Goal: Answer question/provide support

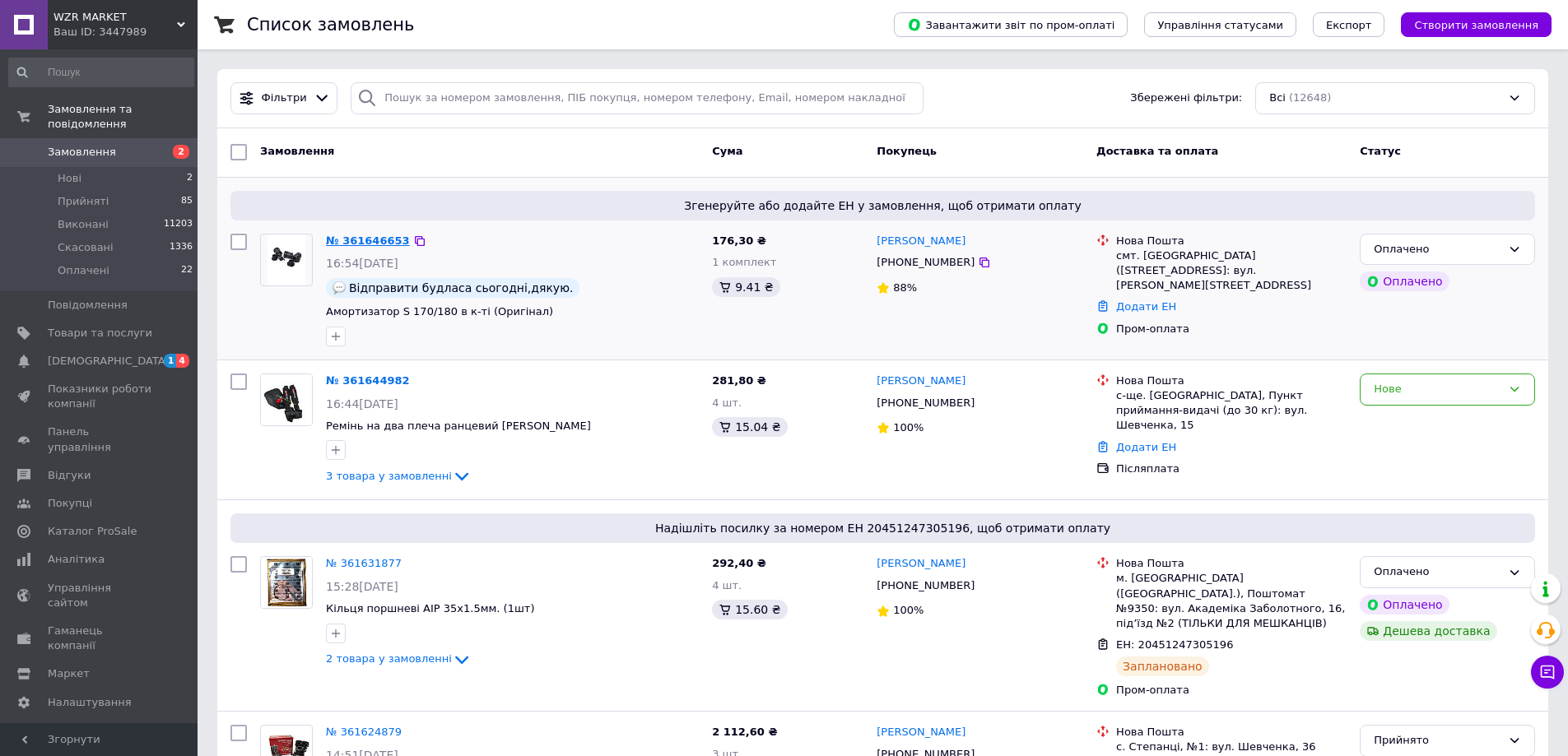
click at [365, 236] on link "№ 361646653" at bounding box center [368, 240] width 84 height 12
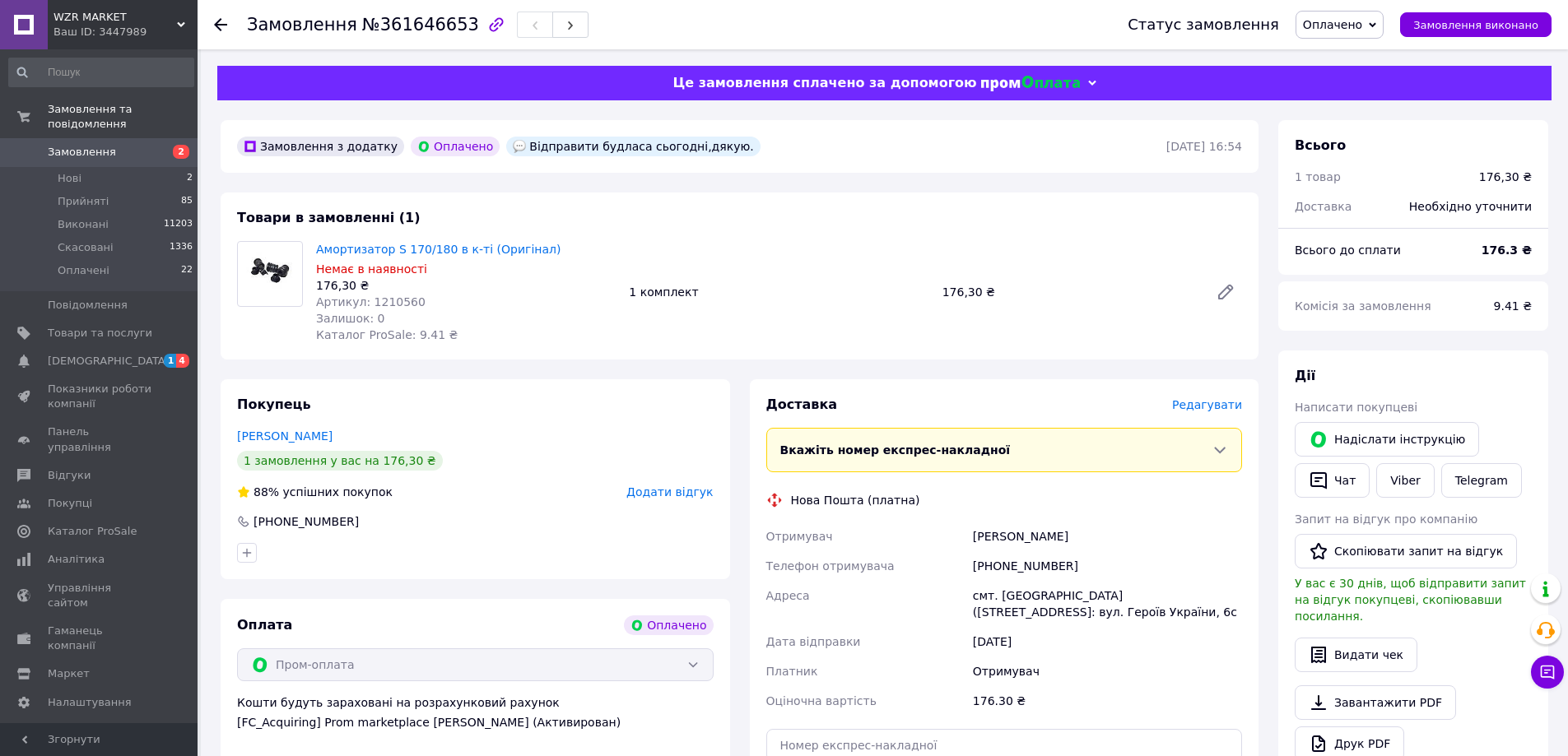
click at [182, 25] on use at bounding box center [180, 24] width 8 height 5
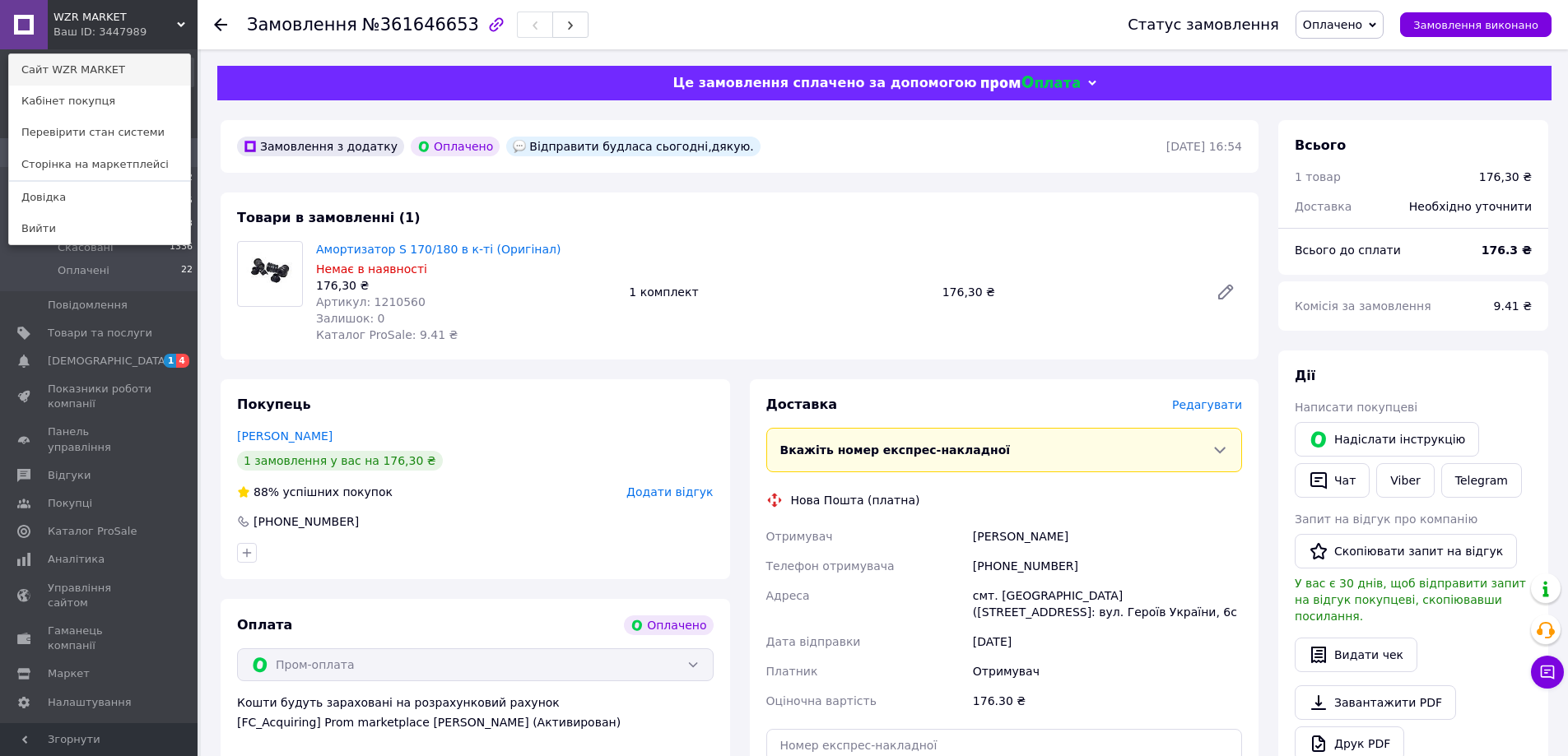
click at [111, 68] on link "Сайт WZR MARKET" at bounding box center [100, 69] width 181 height 31
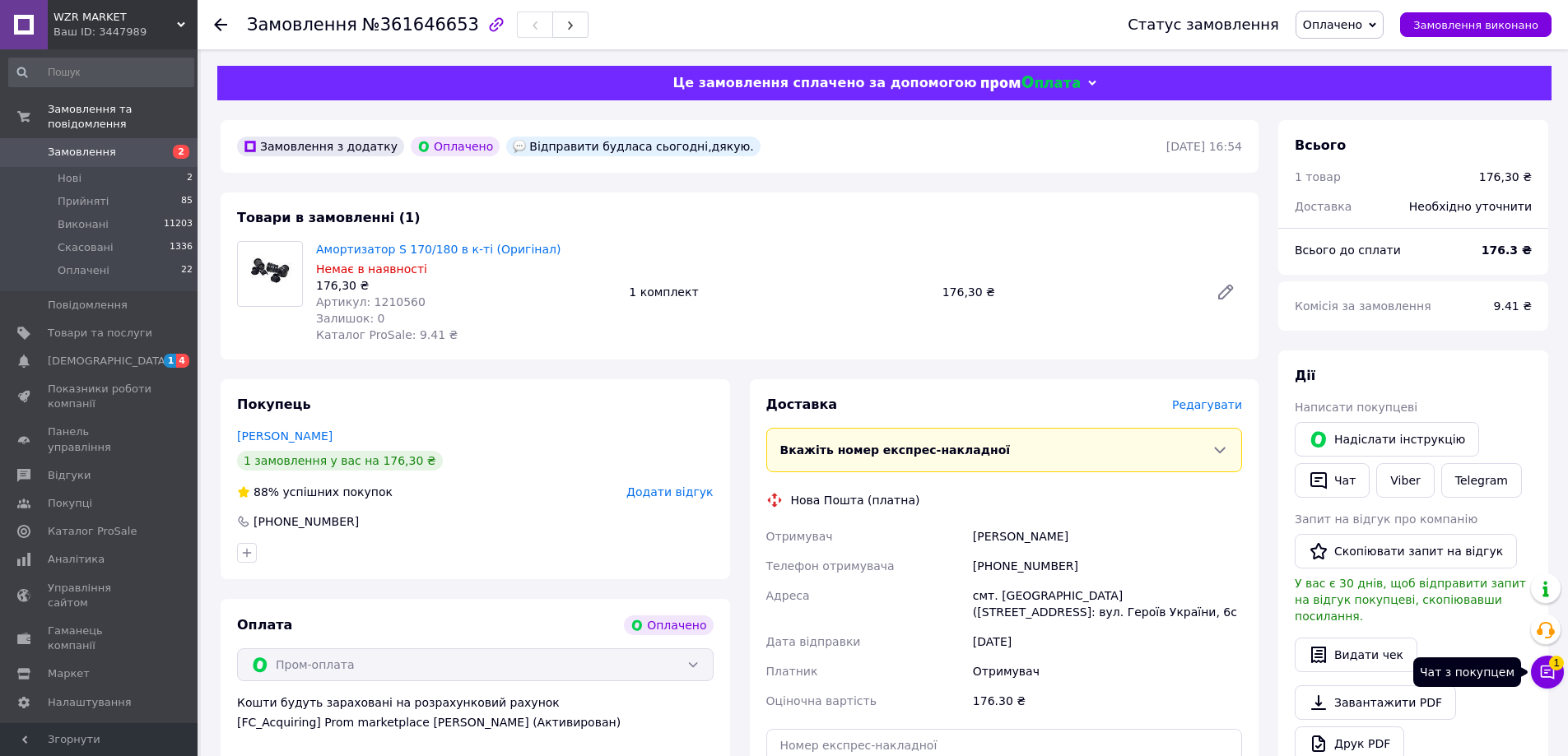
click at [1542, 671] on icon at bounding box center [1547, 672] width 17 height 17
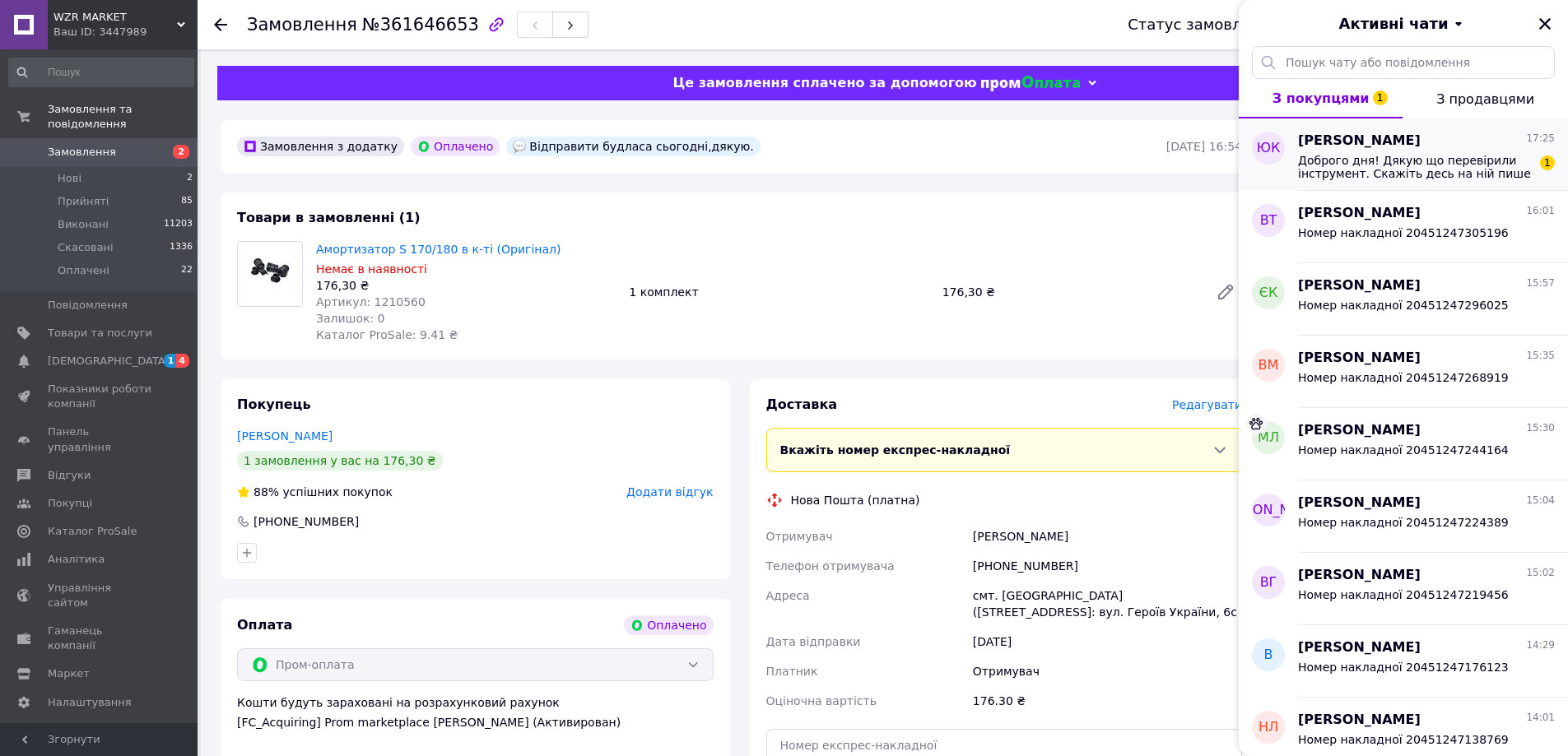
click at [1387, 162] on span "Доброго дня! Дякую що перевірили інструмент. Скажіть десь на ній пише що вона в…" at bounding box center [1415, 167] width 233 height 26
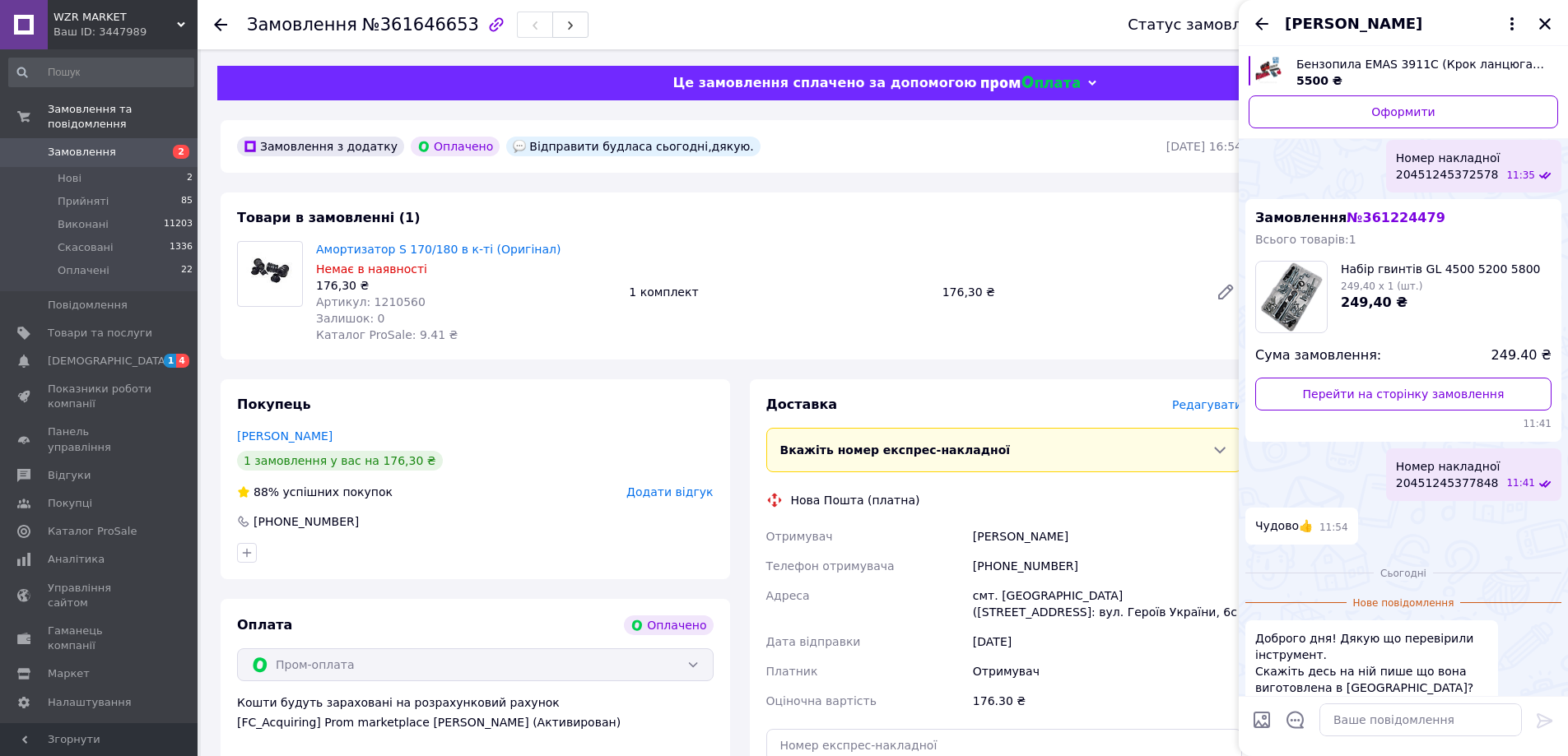
scroll to position [1887, 0]
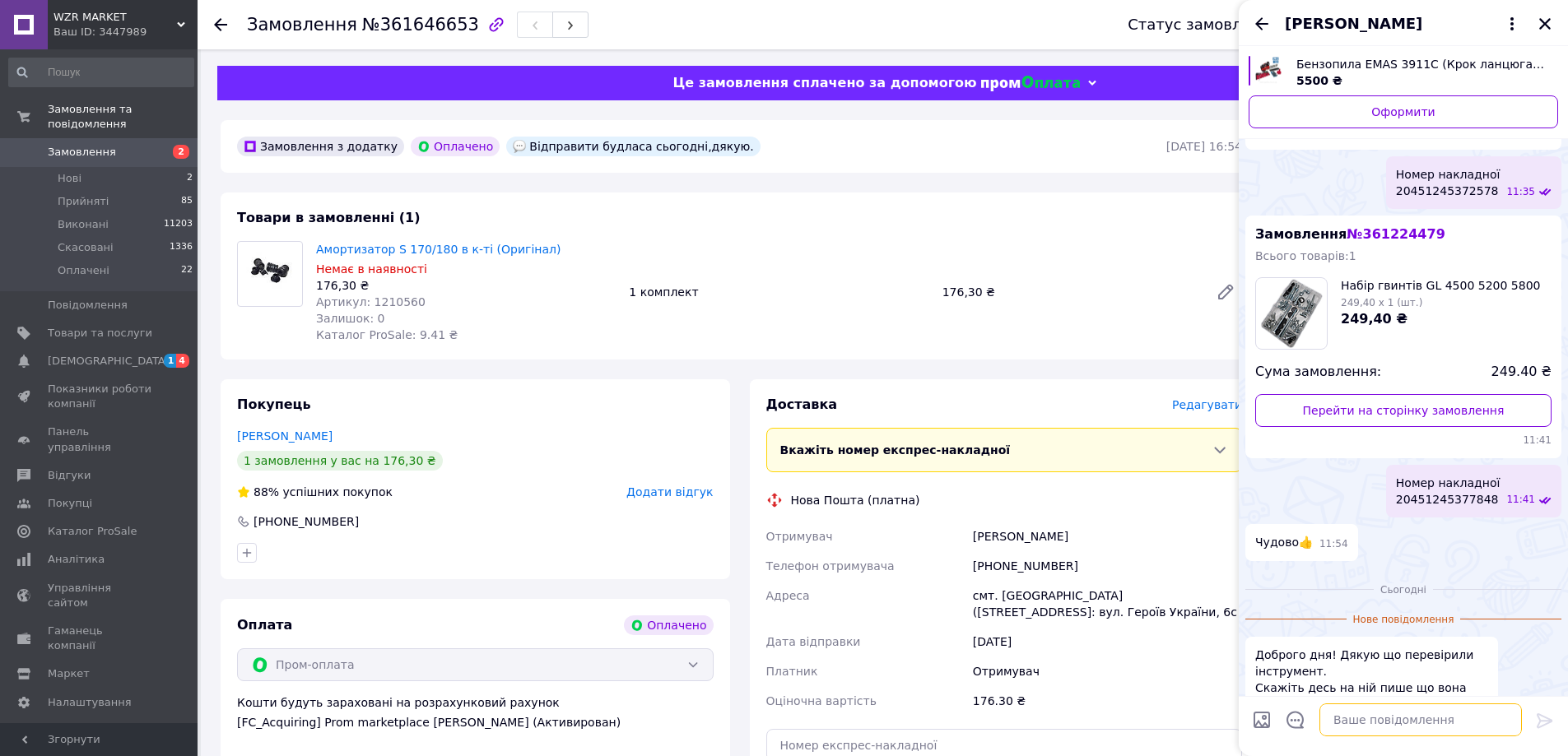
click at [1417, 719] on textarea at bounding box center [1420, 719] width 203 height 33
type textarea "ні"
click at [1548, 713] on icon at bounding box center [1544, 720] width 20 height 20
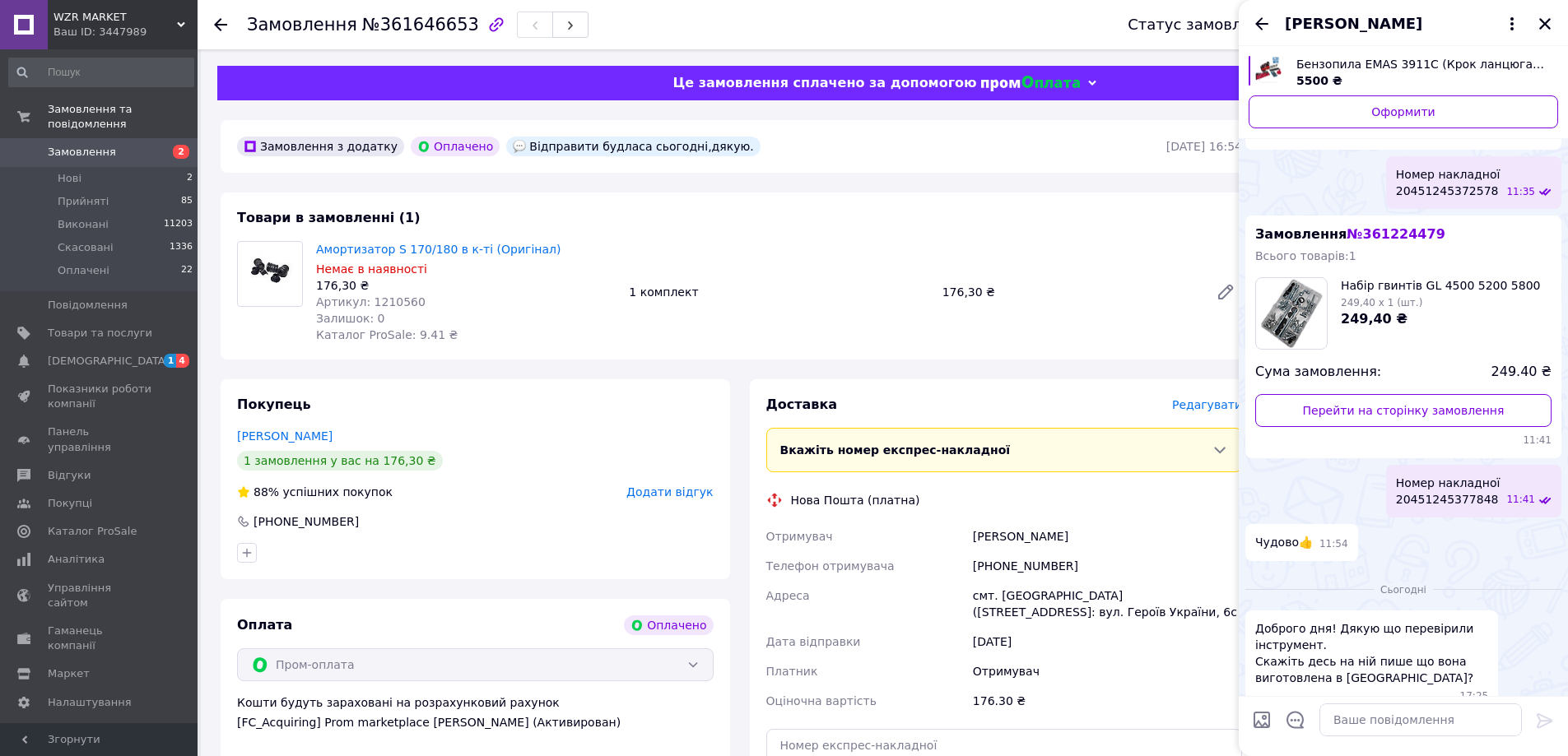
scroll to position [1905, 0]
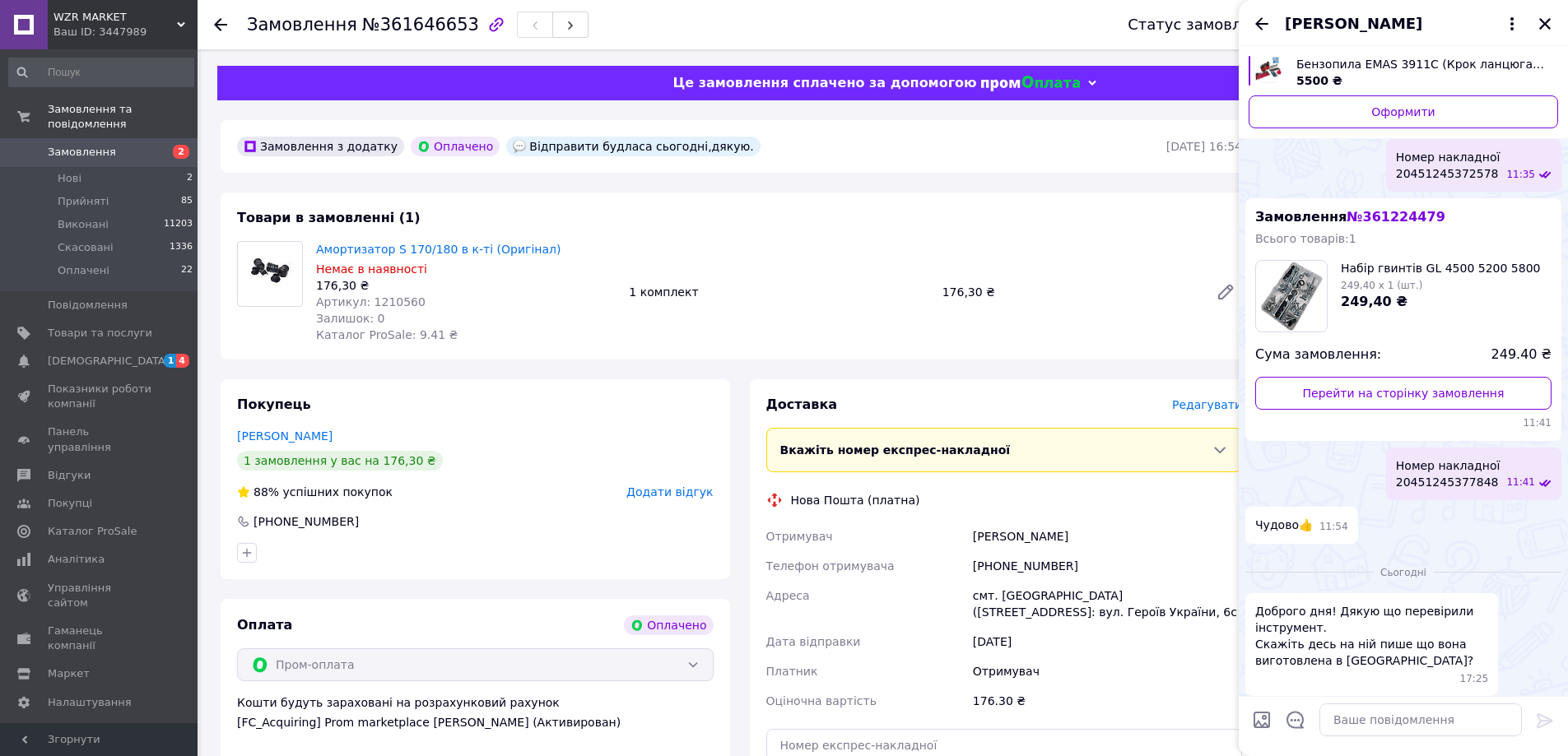
click at [1362, 703] on div "ні 17:35" at bounding box center [1403, 721] width 316 height 37
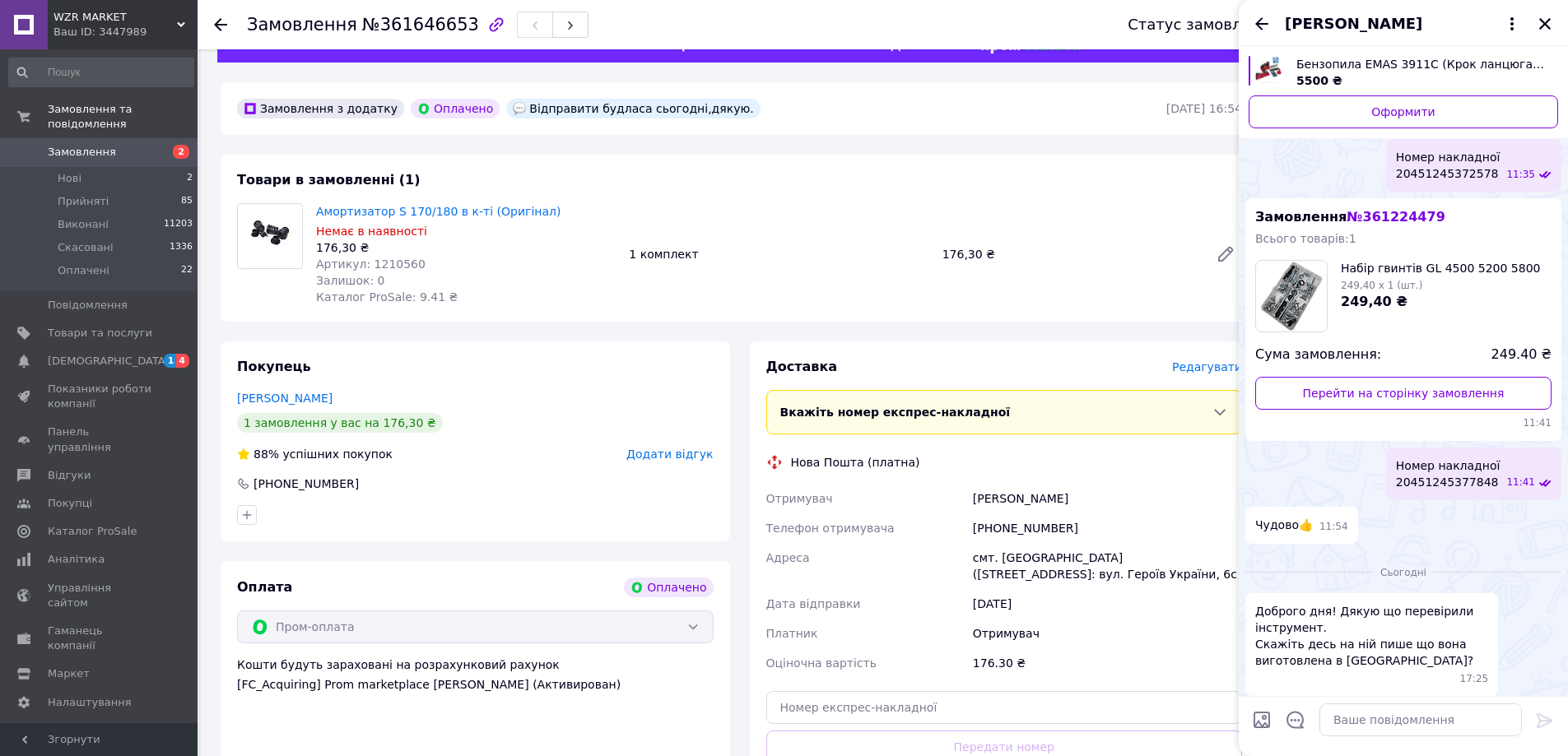
scroll to position [0, 0]
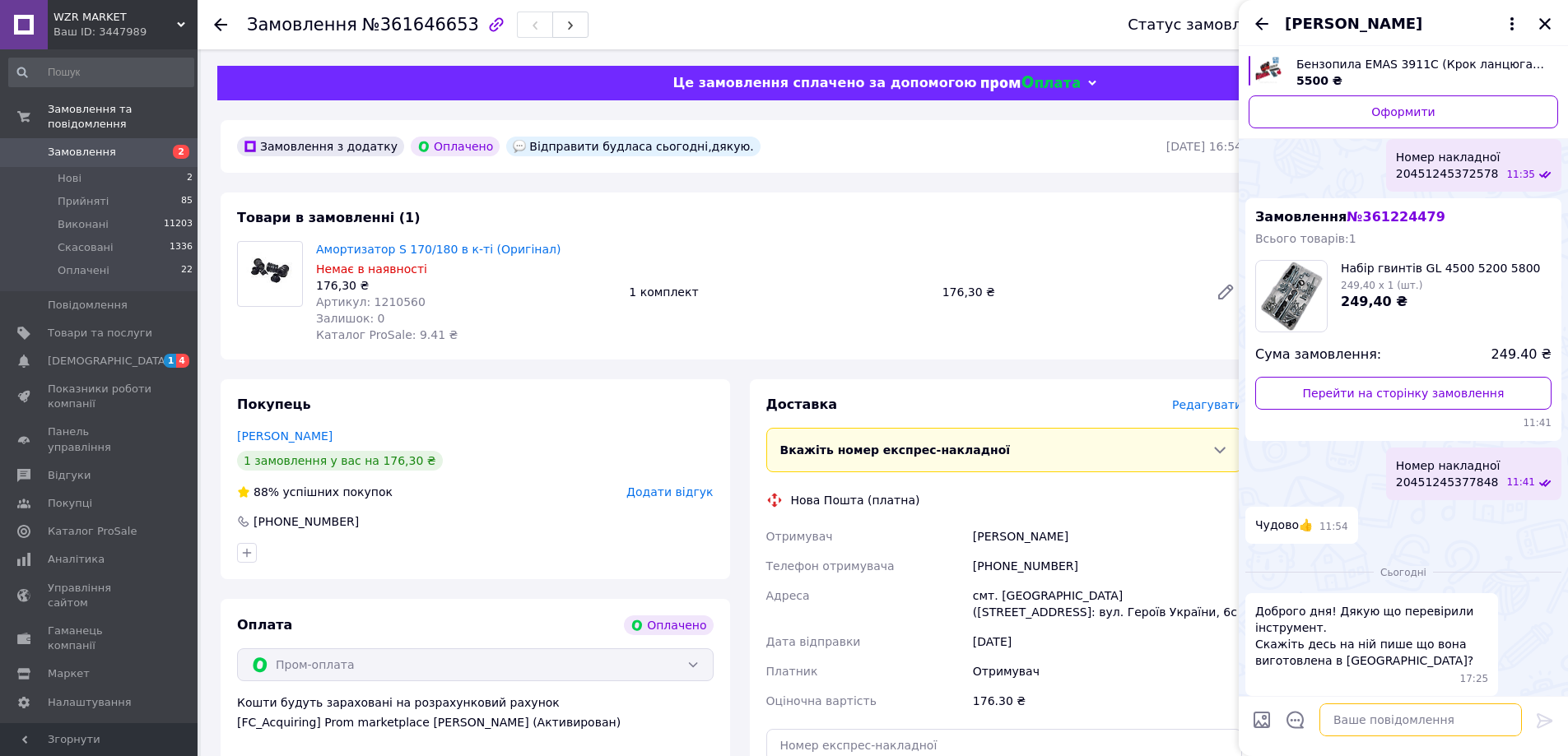
click at [1426, 723] on textarea at bounding box center [1420, 719] width 203 height 33
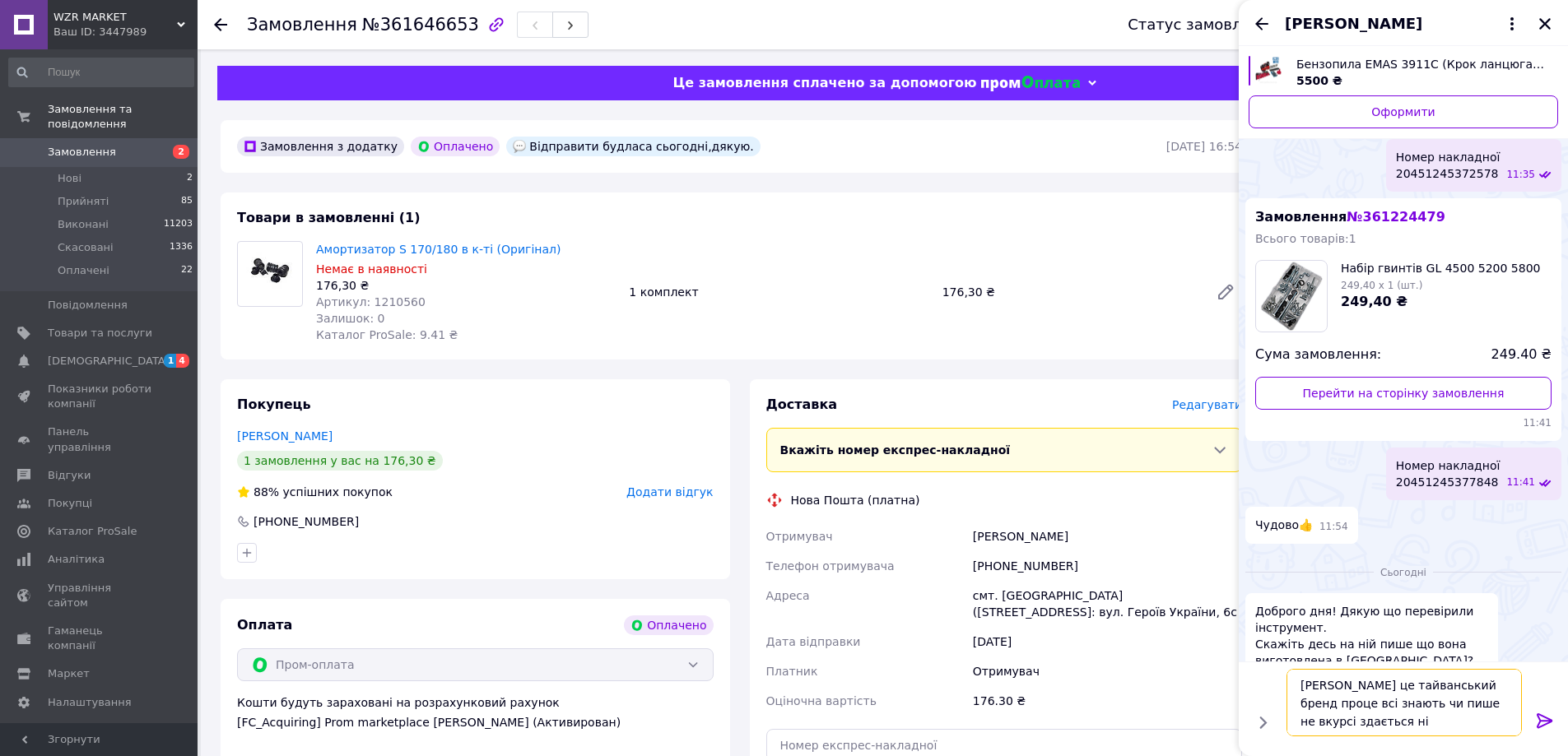
type textarea "[PERSON_NAME] це тайванський бренд проце всі знають чи пише не вкурсі здається …"
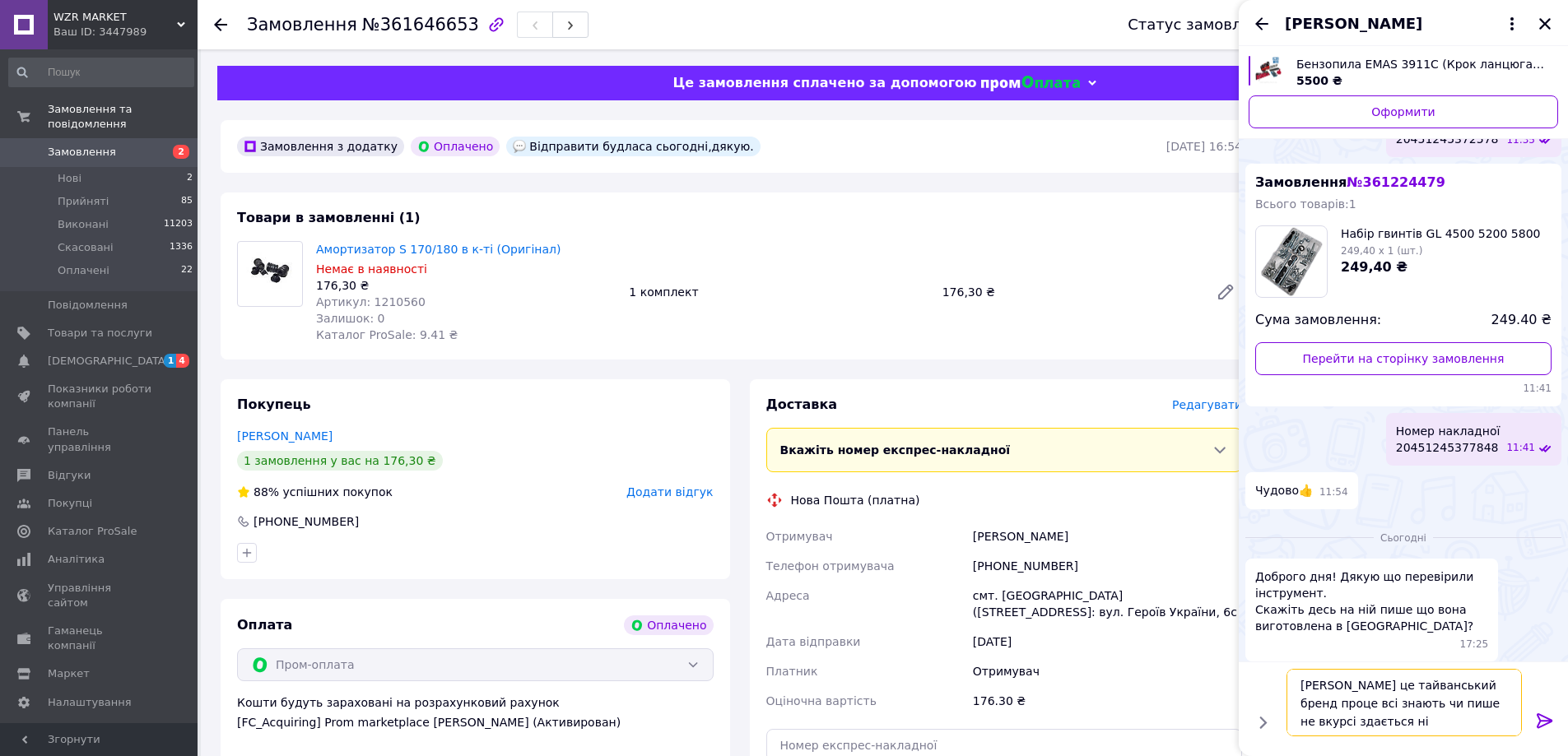
drag, startPoint x: 1367, startPoint y: 731, endPoint x: 1301, endPoint y: 679, distance: 84.0
click at [1301, 679] on textarea "[PERSON_NAME] це тайванський бренд проце всі знають чи пише не вкурсі здається …" at bounding box center [1404, 702] width 235 height 67
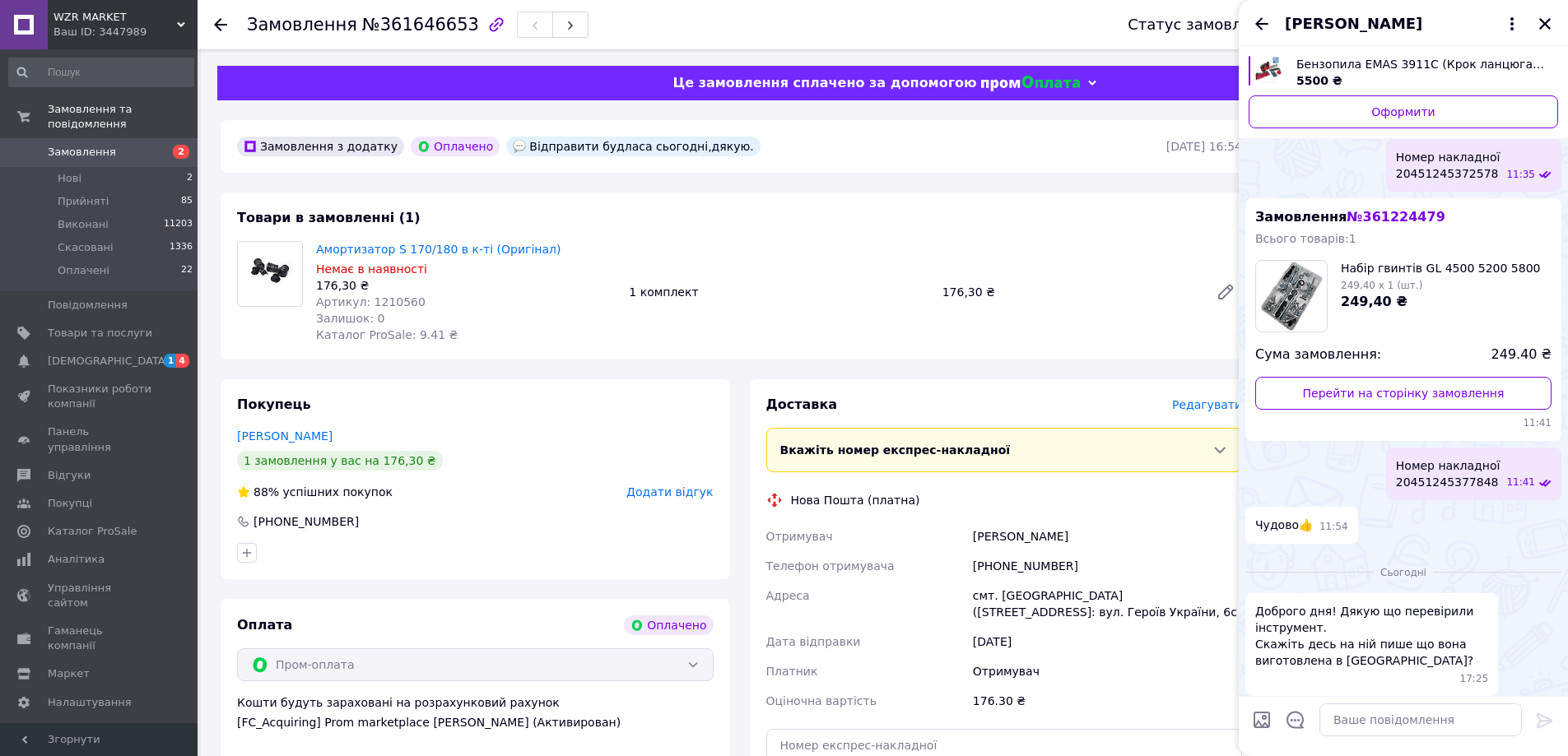
click at [1511, 716] on span "17:35" at bounding box center [1520, 722] width 29 height 14
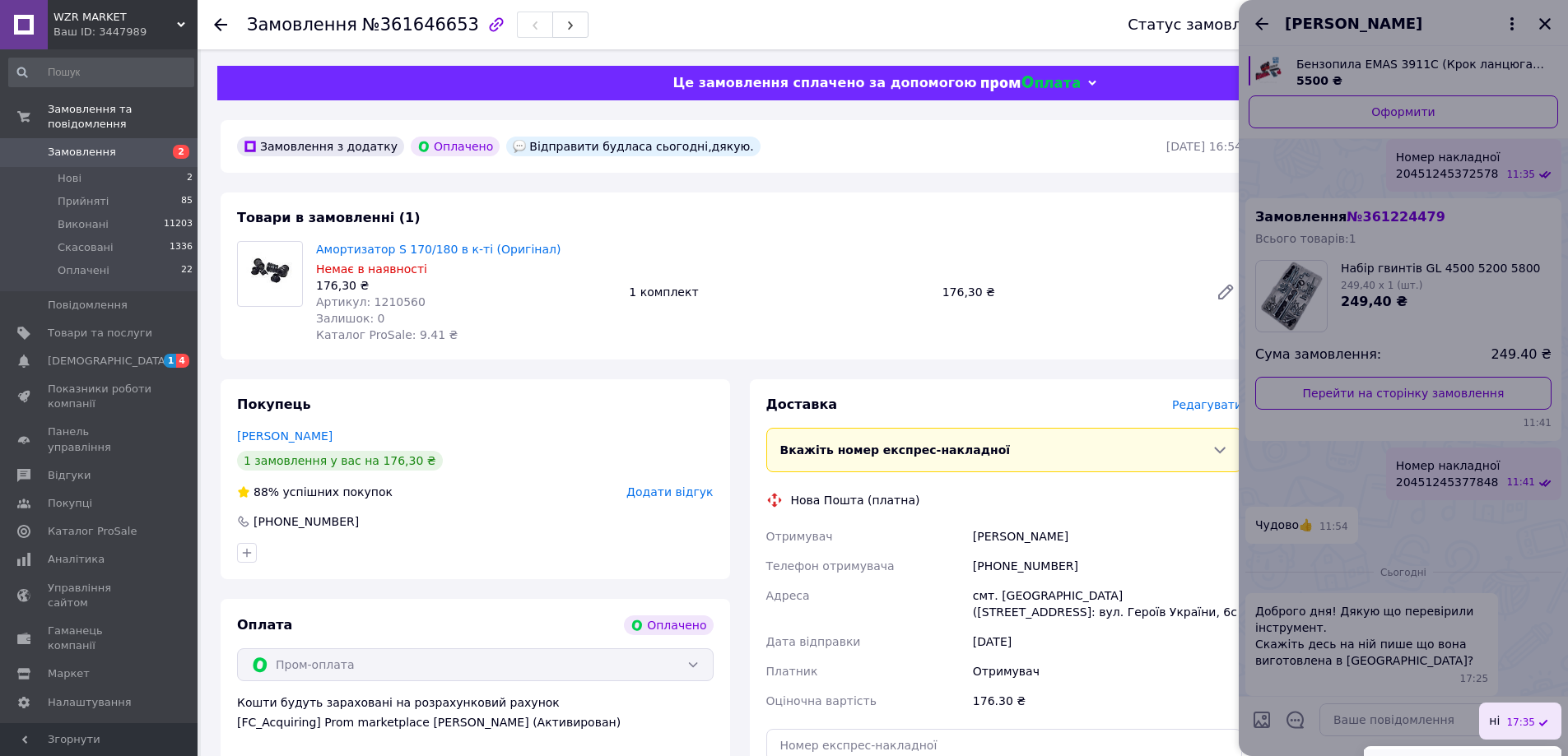
click at [1447, 749] on button "Редагувати" at bounding box center [1462, 765] width 197 height 33
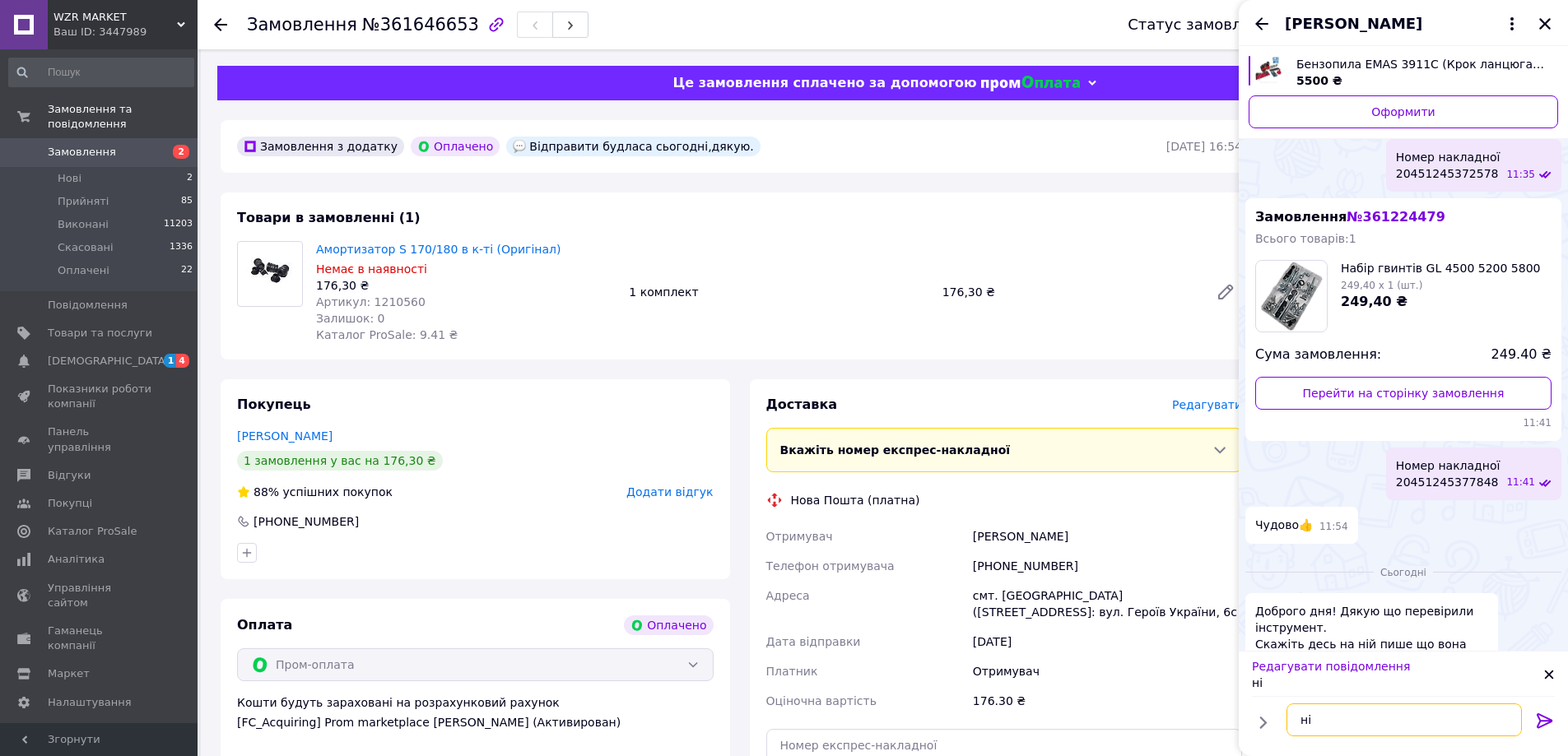
click at [1322, 719] on textarea "ні" at bounding box center [1404, 719] width 235 height 33
type textarea "н"
paste textarea "[PERSON_NAME] це тайванський бренд проце всі знають чи пише не вкурсі здається …"
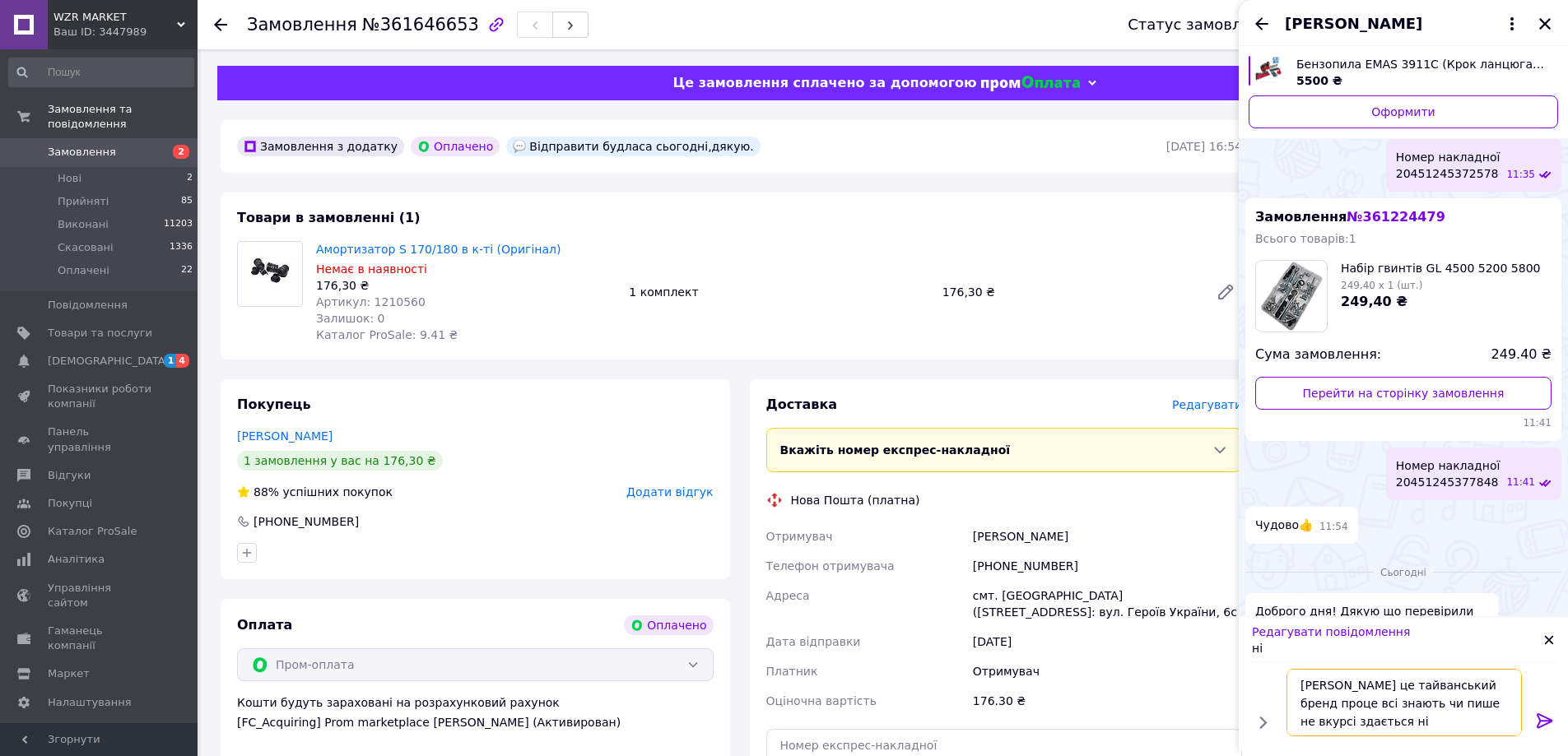
type textarea "[PERSON_NAME] це тайванський бренд проце всі знають чи пише не вкурсі здається …"
click at [1541, 717] on icon at bounding box center [1544, 720] width 20 height 20
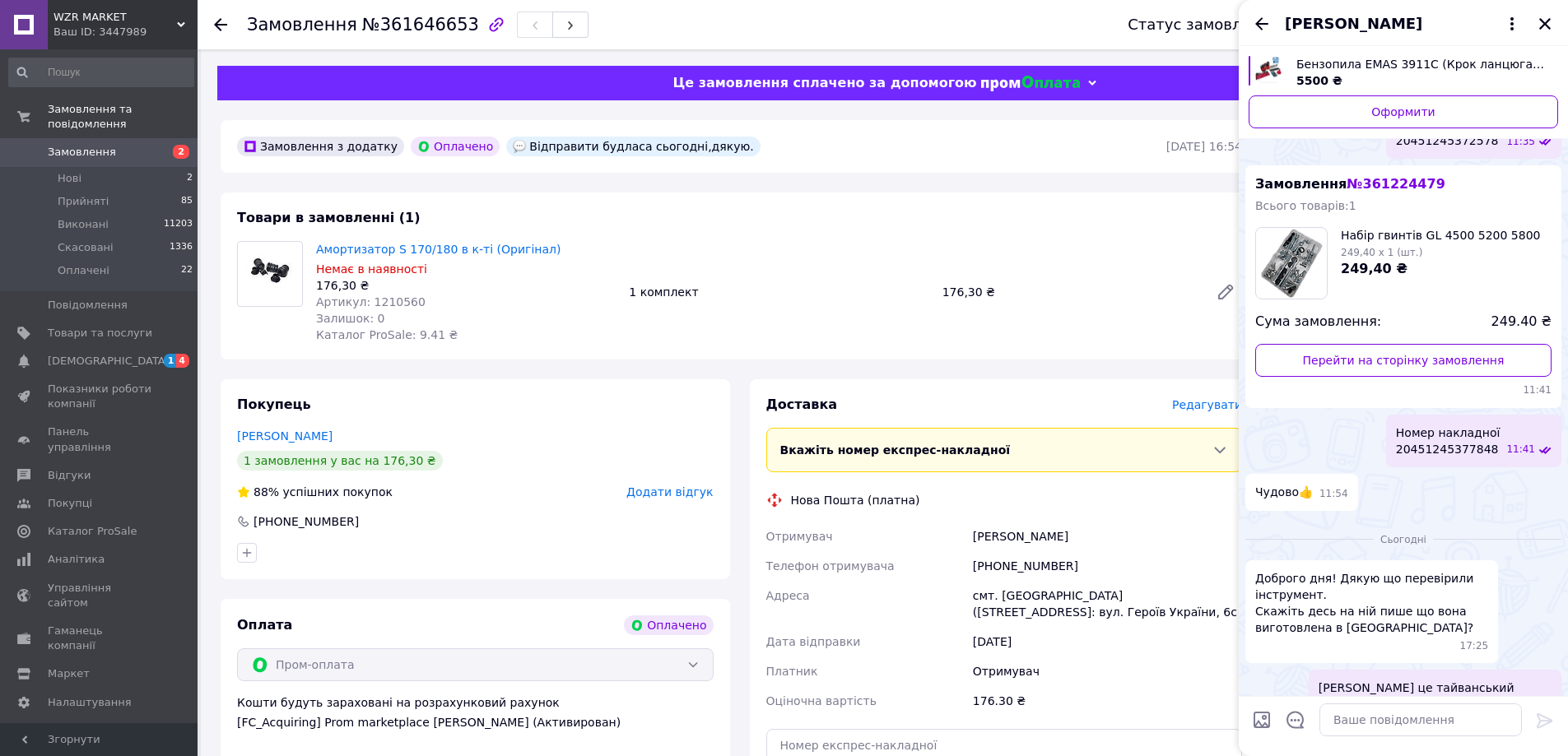
scroll to position [2015, 0]
